Goal: Task Accomplishment & Management: Manage account settings

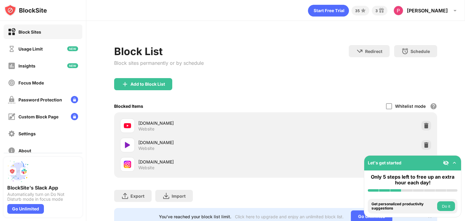
click at [429, 134] on div "[DOMAIN_NAME] Website [DOMAIN_NAME] Website [DOMAIN_NAME] Website" at bounding box center [275, 144] width 323 height 65
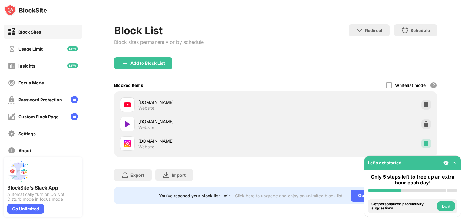
click at [424, 141] on img at bounding box center [426, 144] width 6 height 6
